Goal: Information Seeking & Learning: Understand process/instructions

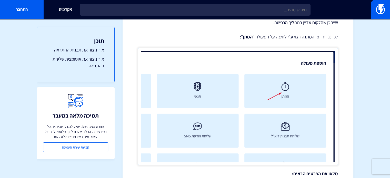
scroll to position [1775, 0]
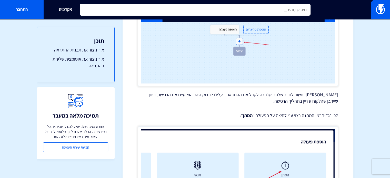
click at [237, 8] on input "text" at bounding box center [195, 10] width 231 height 12
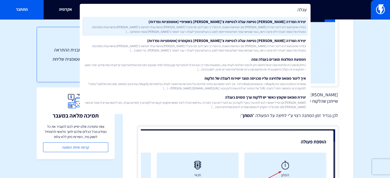
type input "עגלה"
click at [233, 26] on span "במידה ואתם מעוניינים ליצור הפרדה [PERSON_NAME] סוגי הנטישות השונות, זה המדריך ב…" at bounding box center [194, 29] width 221 height 9
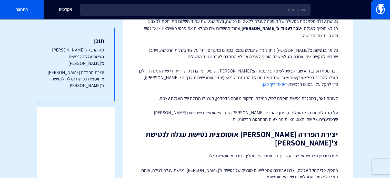
scroll to position [103, 0]
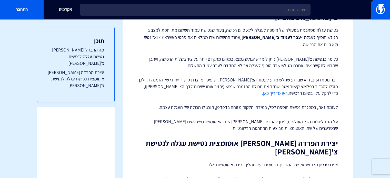
click at [288, 90] on link "ראו מדריך כאן." at bounding box center [275, 93] width 26 height 6
